Goal: Check status: Check status

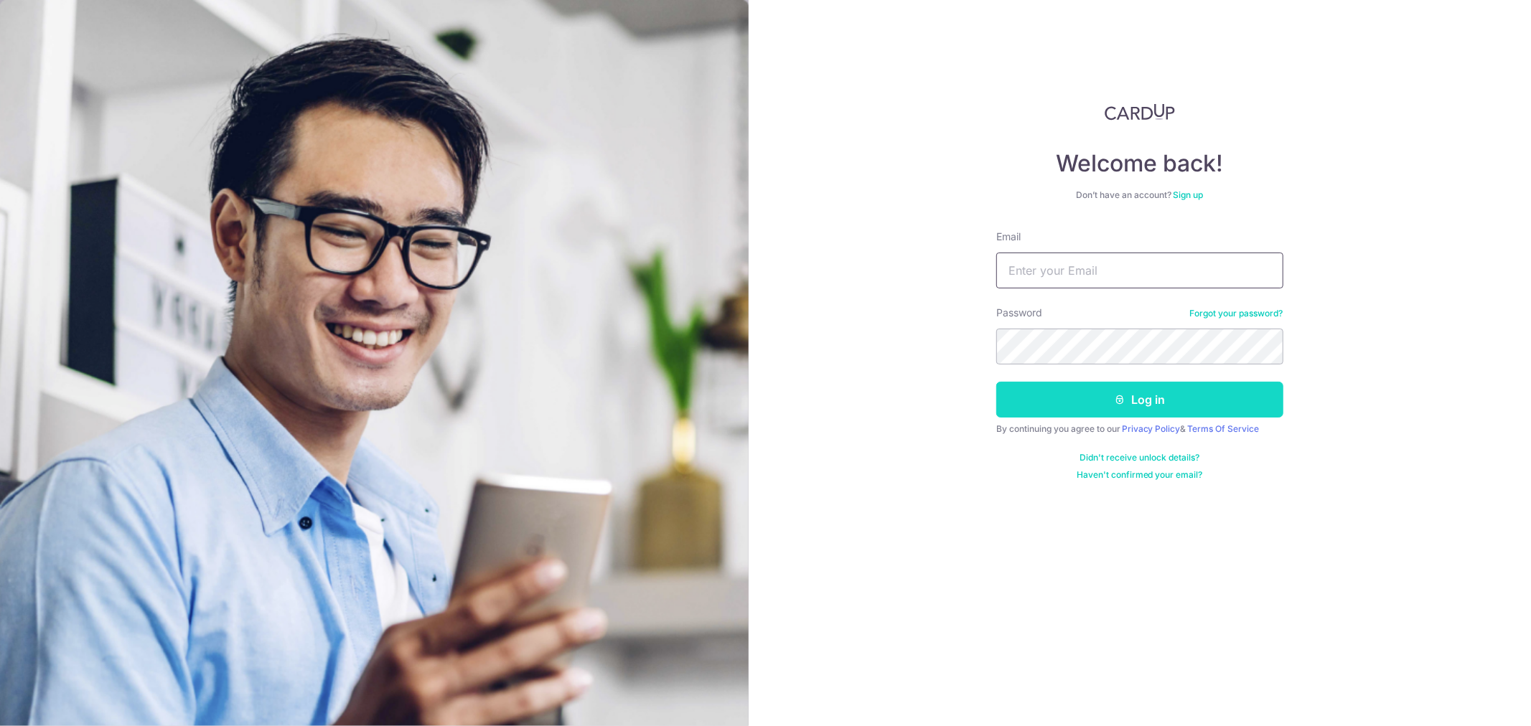
type input "[EMAIL_ADDRESS][DOMAIN_NAME]"
click at [1128, 402] on button "Log in" at bounding box center [1139, 400] width 287 height 36
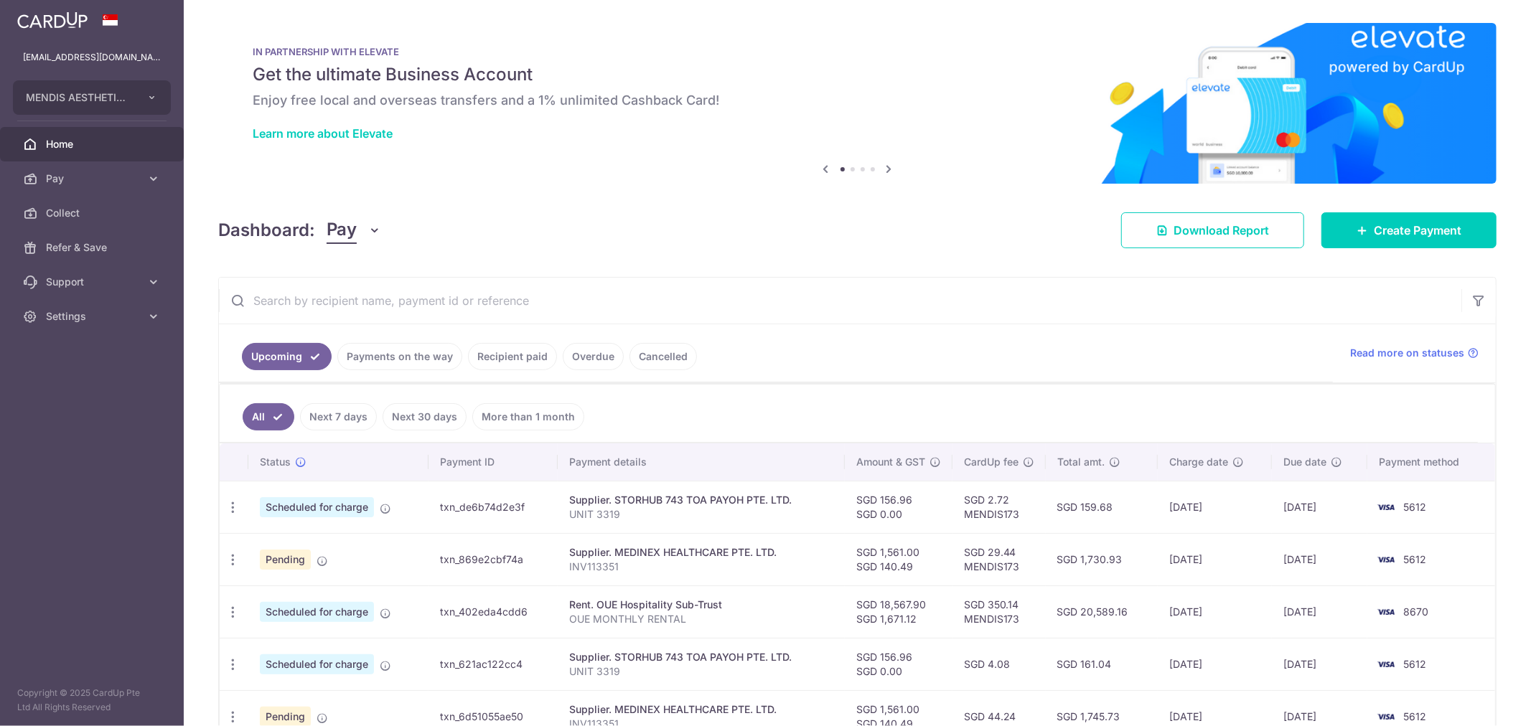
scroll to position [319, 0]
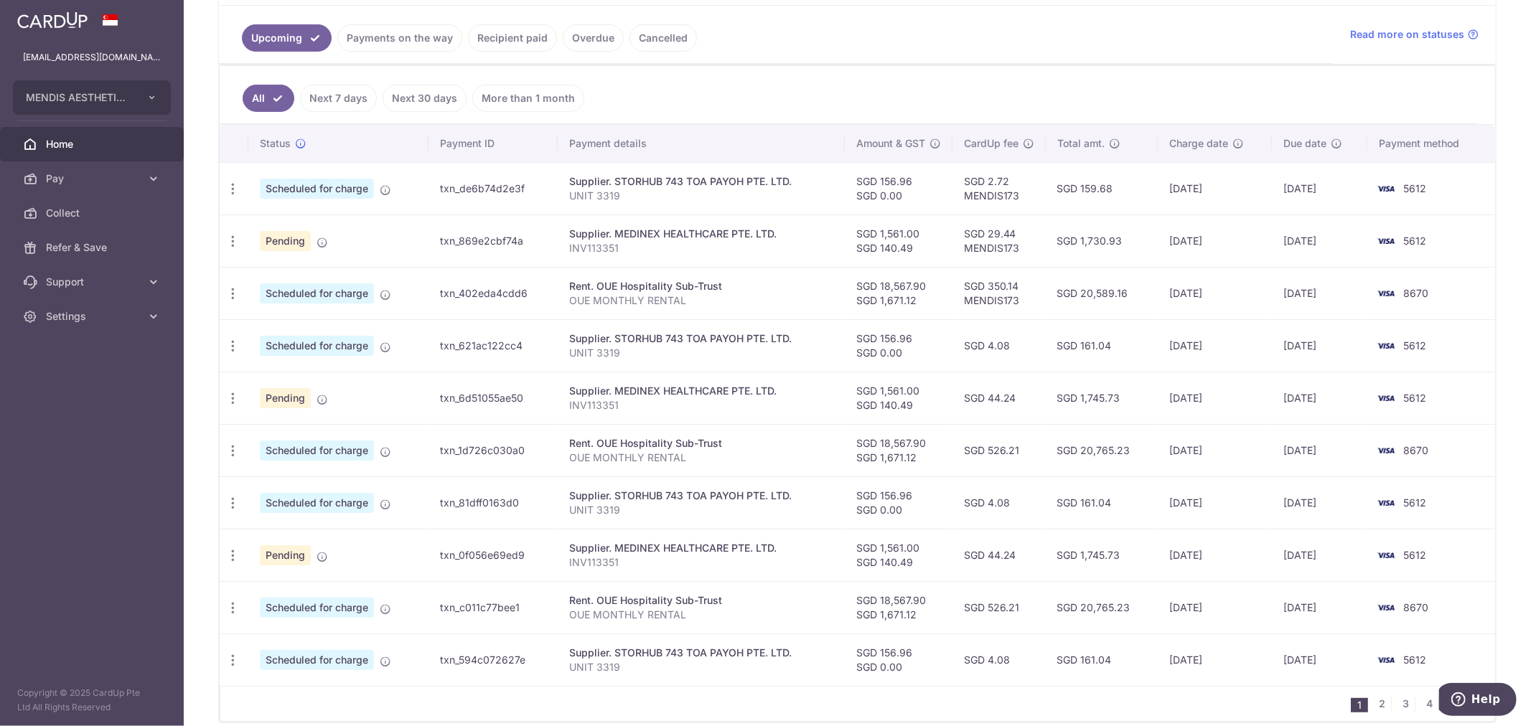
click at [379, 51] on link "Payments on the way" at bounding box center [399, 37] width 125 height 27
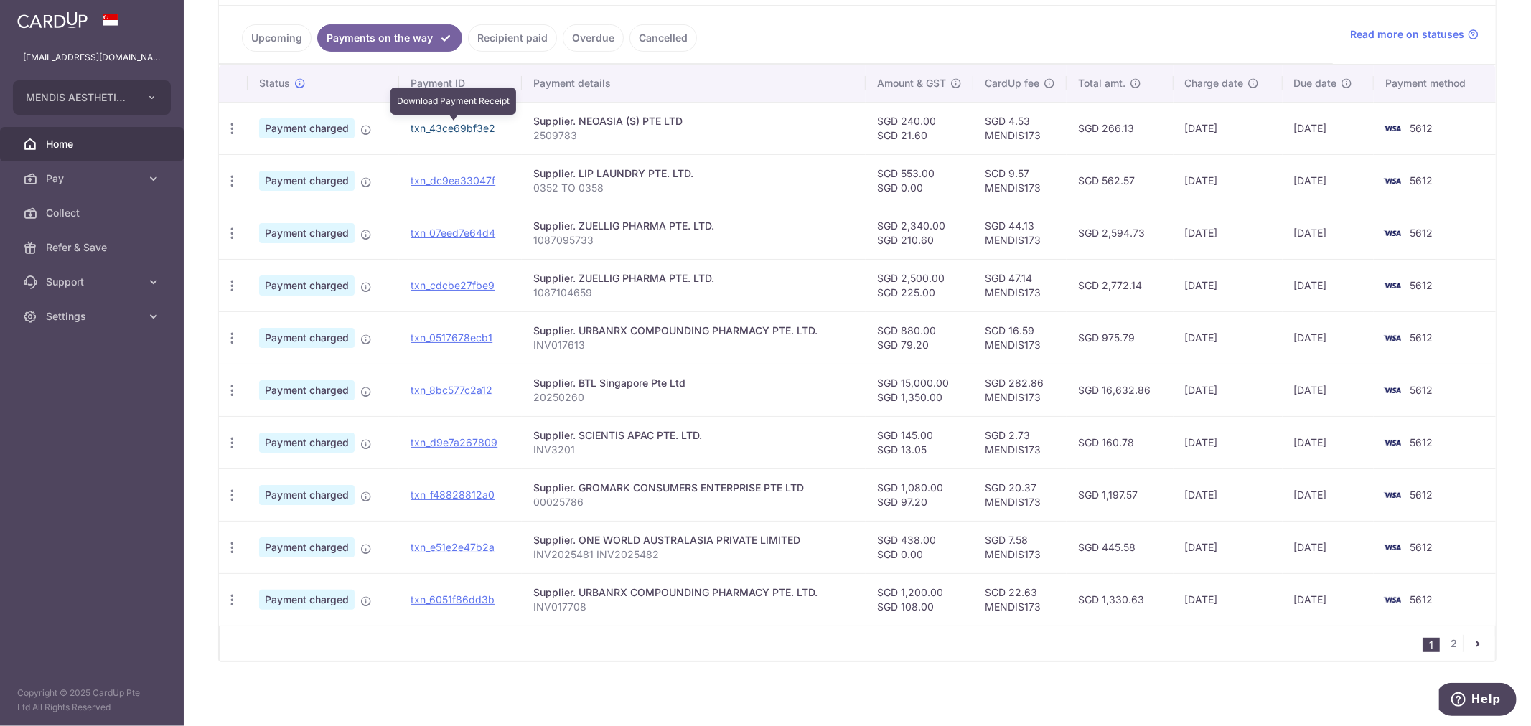
click at [463, 133] on link "txn_43ce69bf3e2" at bounding box center [453, 128] width 85 height 12
click at [455, 181] on link "txn_dc9ea33047f" at bounding box center [453, 180] width 85 height 12
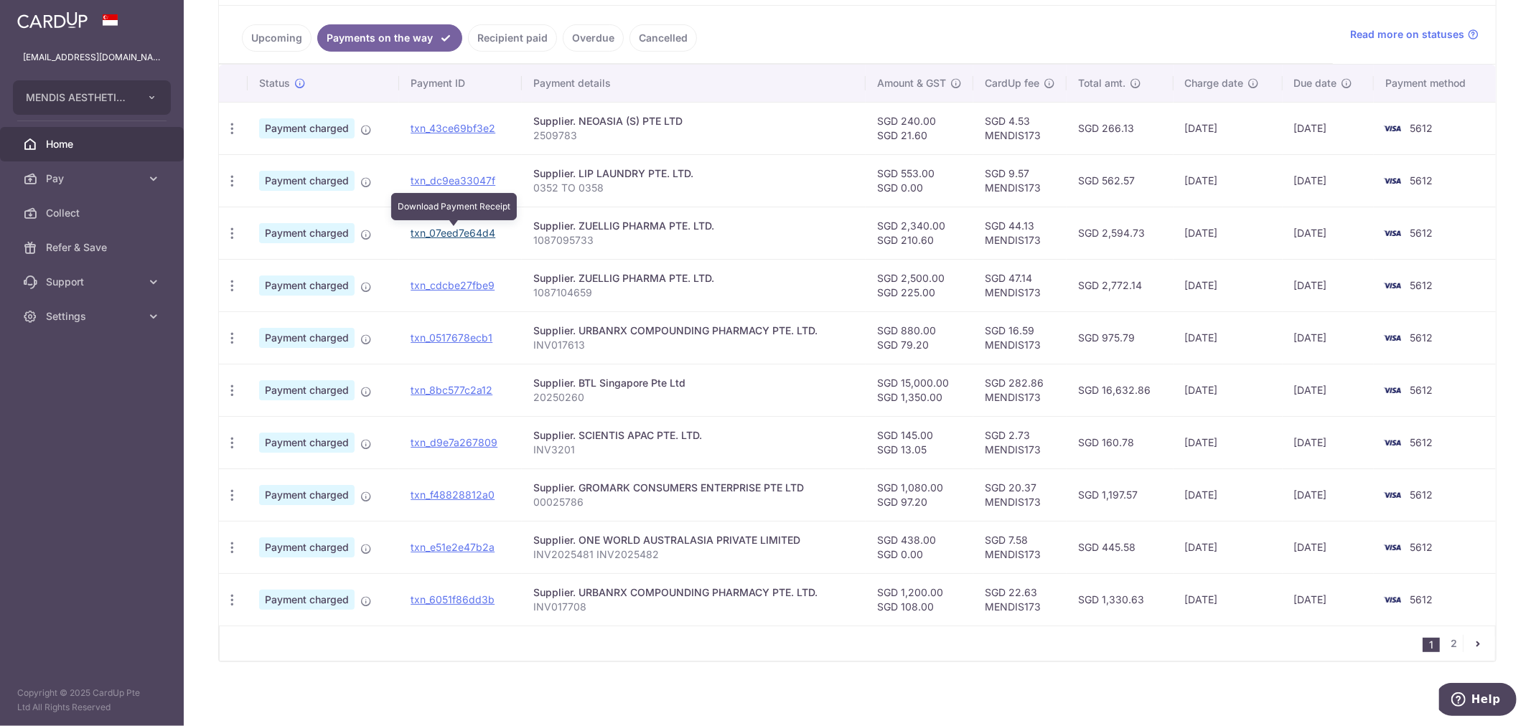
click at [469, 233] on link "txn_07eed7e64d4" at bounding box center [453, 233] width 85 height 12
click at [802, 27] on ul "Upcoming Payments on the way Recipient paid Overdue Cancelled" at bounding box center [776, 35] width 1114 height 58
click at [464, 286] on link "txn_cdcbe27fbe9" at bounding box center [453, 285] width 84 height 12
click at [870, 44] on ul "Upcoming Payments on the way Recipient paid Overdue Cancelled" at bounding box center [776, 35] width 1114 height 58
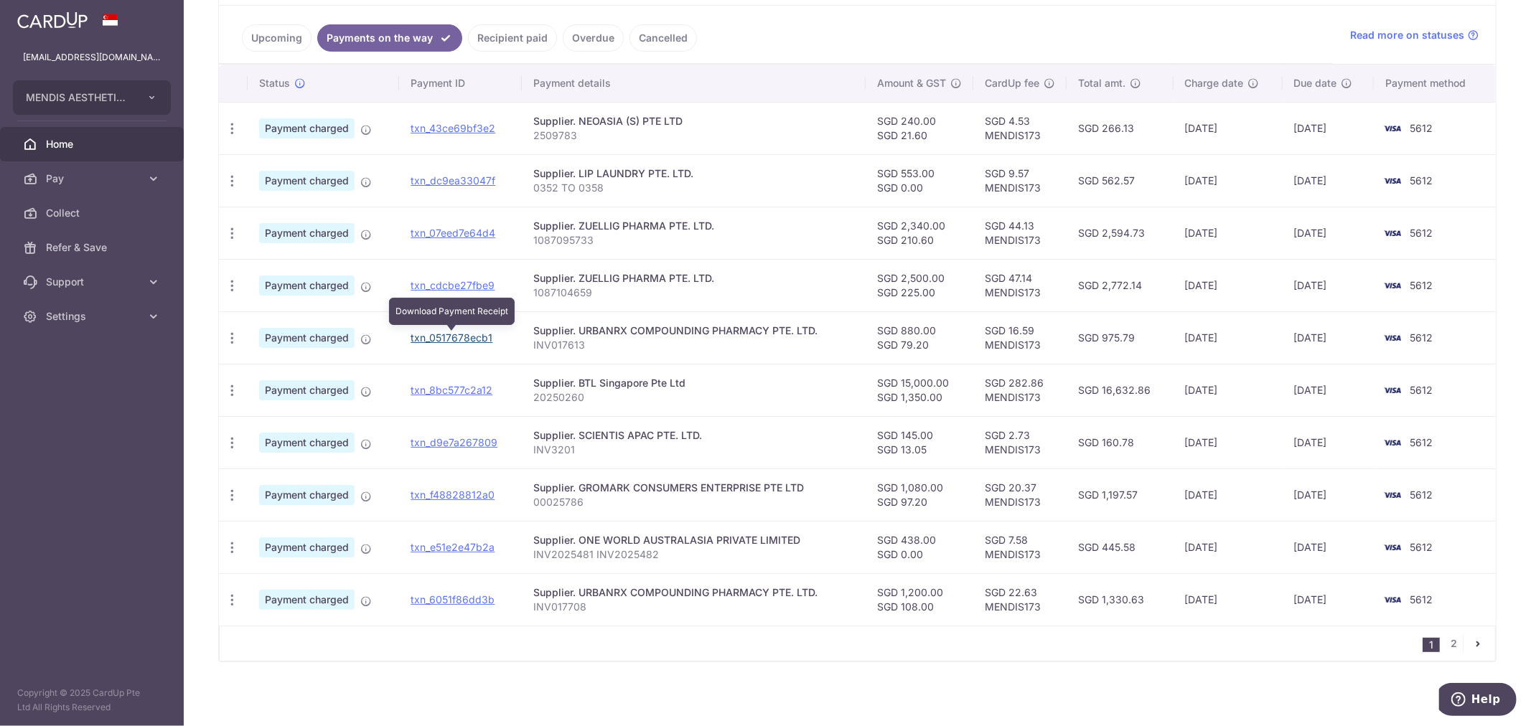
drag, startPoint x: 464, startPoint y: 335, endPoint x: 840, endPoint y: 65, distance: 462.9
click at [464, 335] on link "txn_0517678ecb1" at bounding box center [452, 338] width 82 height 12
click at [805, 686] on div "× Pause Schedule Pause all future payments in this series Pause just this one p…" at bounding box center [857, 363] width 1347 height 726
drag, startPoint x: 446, startPoint y: 388, endPoint x: 815, endPoint y: 46, distance: 503.3
click at [446, 388] on link "txn_8bc577c2a12" at bounding box center [452, 390] width 82 height 12
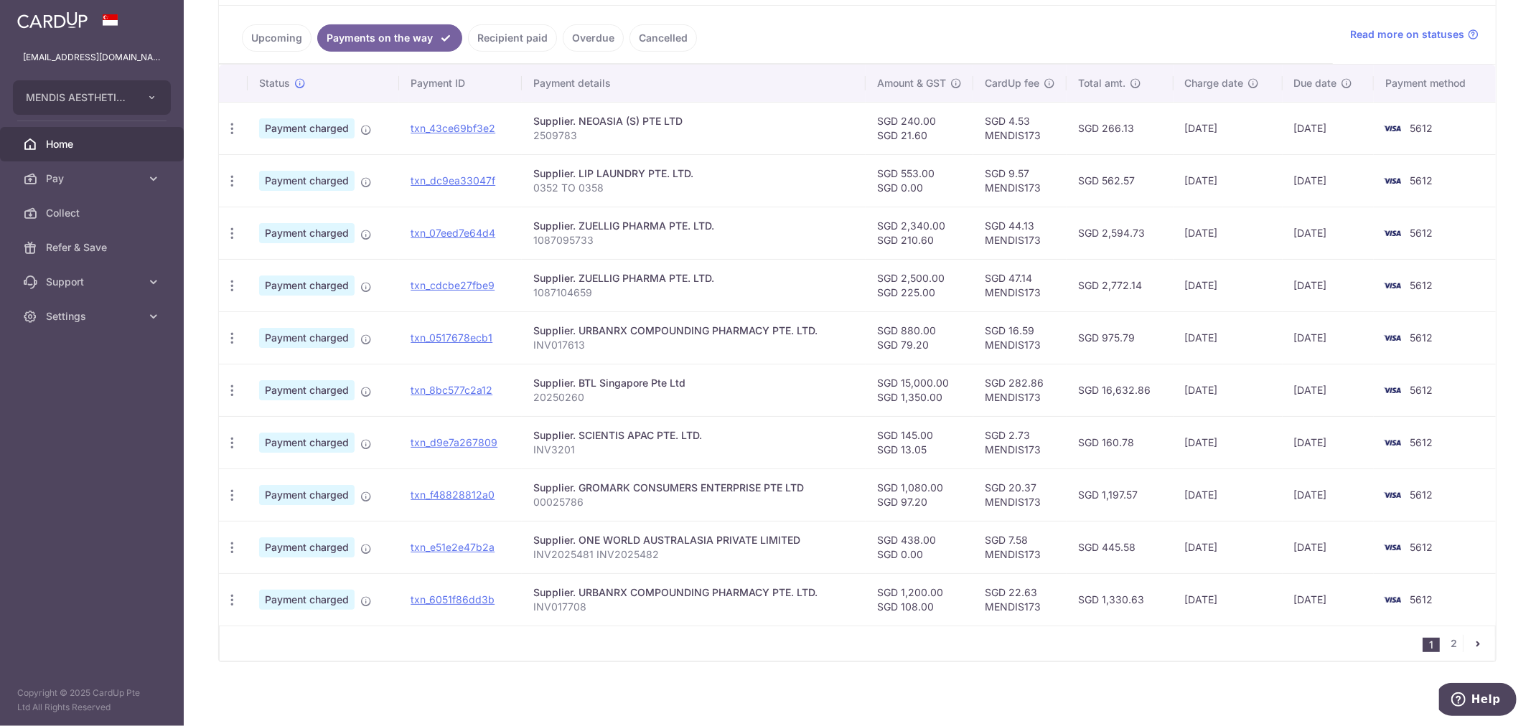
drag, startPoint x: 843, startPoint y: 687, endPoint x: 835, endPoint y: 657, distance: 30.5
click at [845, 687] on div "× Pause Schedule Pause all future payments in this series Pause just this one p…" at bounding box center [857, 363] width 1347 height 726
click at [450, 446] on link "txn_d9e7a267809" at bounding box center [454, 442] width 87 height 12
click at [836, 676] on div "× Pause Schedule Pause all future payments in this series Pause just this one p…" at bounding box center [857, 363] width 1347 height 726
drag, startPoint x: 446, startPoint y: 497, endPoint x: 850, endPoint y: 57, distance: 596.4
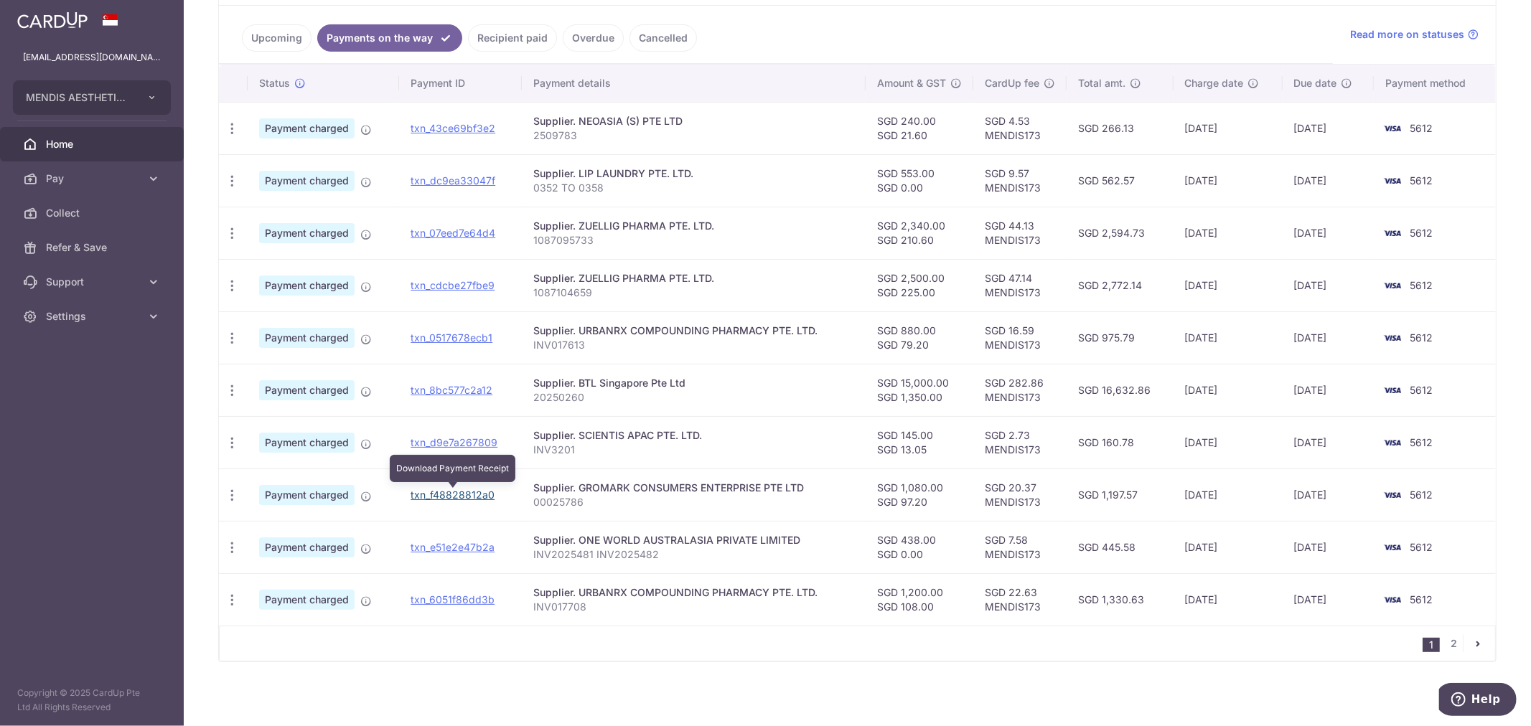
click at [446, 497] on link "txn_f48828812a0" at bounding box center [453, 495] width 84 height 12
drag, startPoint x: 470, startPoint y: 498, endPoint x: 830, endPoint y: 59, distance: 567.7
click at [470, 498] on link "txn_f48828812a0" at bounding box center [453, 495] width 84 height 12
drag, startPoint x: 842, startPoint y: 699, endPoint x: 844, endPoint y: 687, distance: 12.4
click at [843, 698] on div "× Pause Schedule Pause all future payments in this series Pause just this one p…" at bounding box center [857, 363] width 1347 height 726
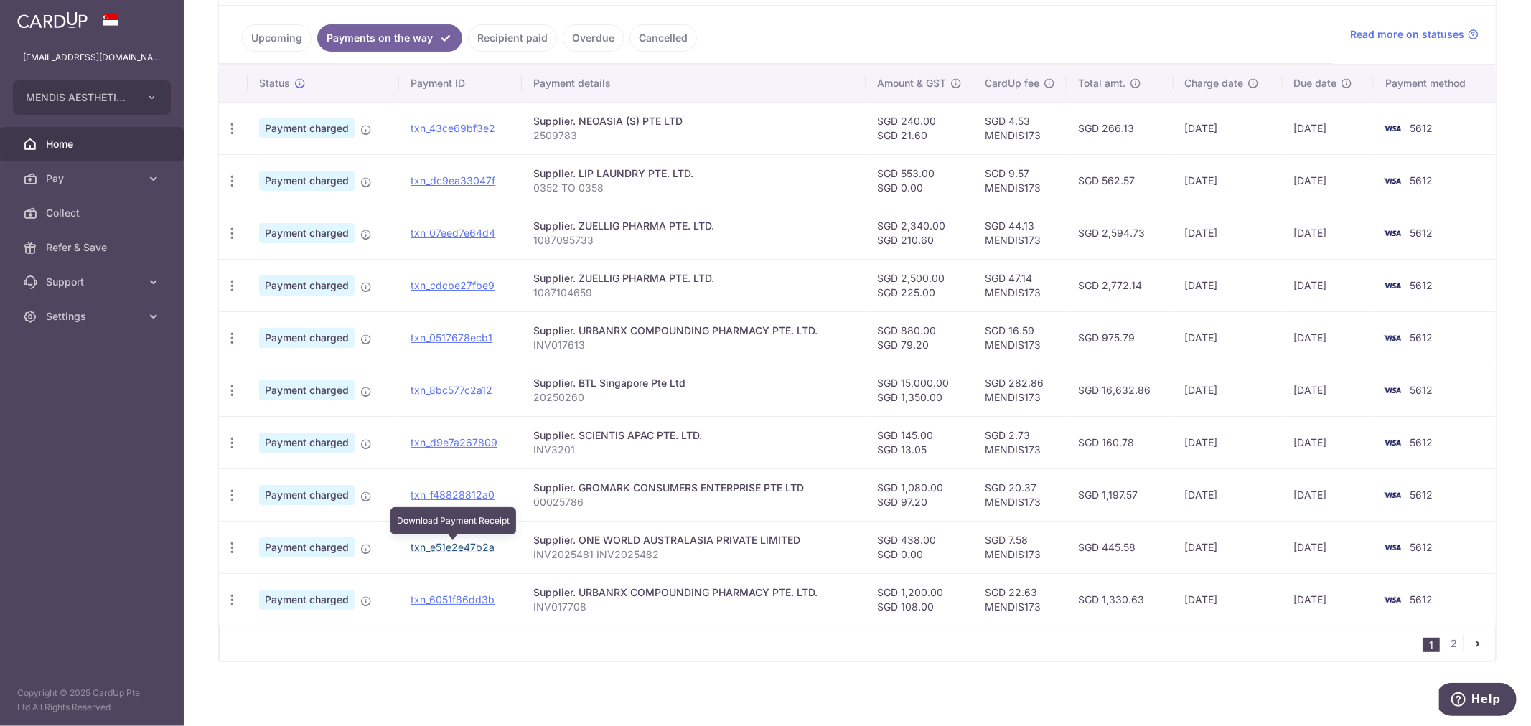
drag, startPoint x: 451, startPoint y: 543, endPoint x: 845, endPoint y: 55, distance: 627.7
click at [451, 543] on link "txn_e51e2e47b2a" at bounding box center [453, 547] width 84 height 12
click at [853, 662] on div "1 2" at bounding box center [857, 644] width 1277 height 36
click at [467, 601] on link "txn_6051f86dd3b" at bounding box center [453, 600] width 84 height 12
click at [854, 676] on div "× Pause Schedule Pause all future payments in this series Pause just this one p…" at bounding box center [857, 363] width 1347 height 726
